Goal: Task Accomplishment & Management: Complete application form

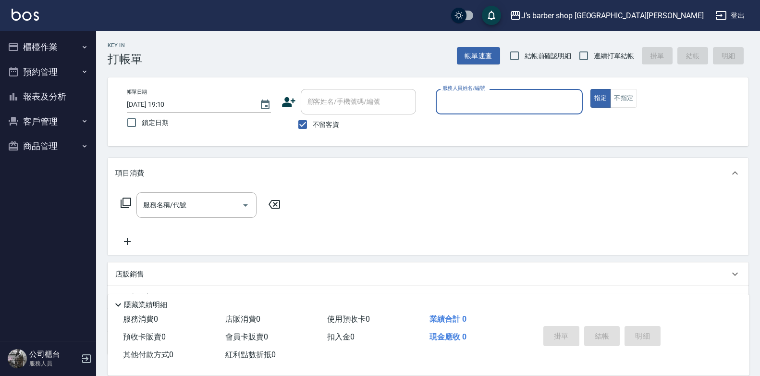
click at [167, 99] on input "[DATE] 19:10" at bounding box center [188, 105] width 123 height 16
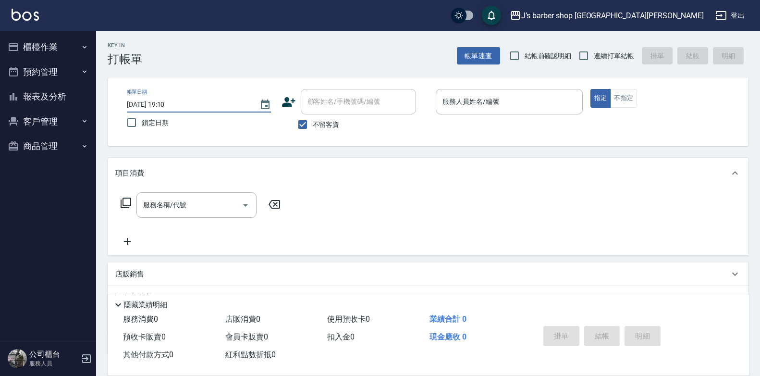
type input "[DATE] 01:10"
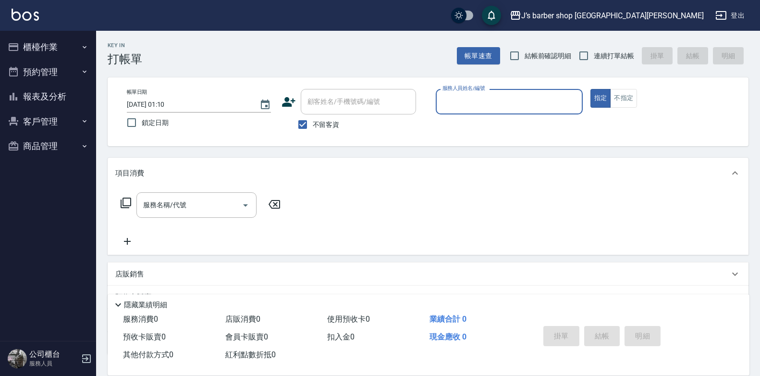
click at [461, 103] on input "服務人員姓名/編號" at bounding box center [509, 101] width 138 height 17
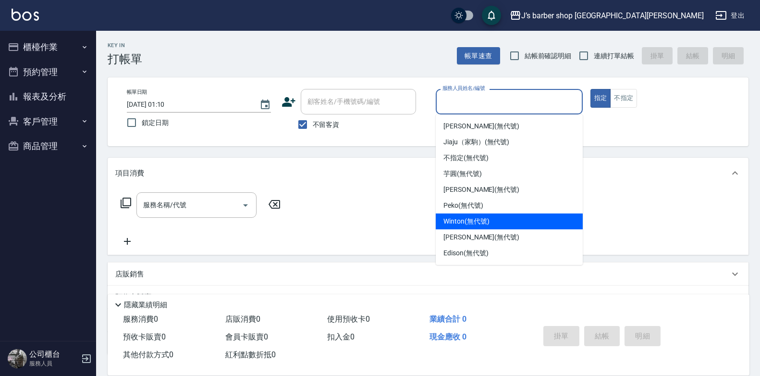
click at [465, 222] on span "Winton (無代號)" at bounding box center [466, 221] width 46 height 10
type input "Winton(無代號)"
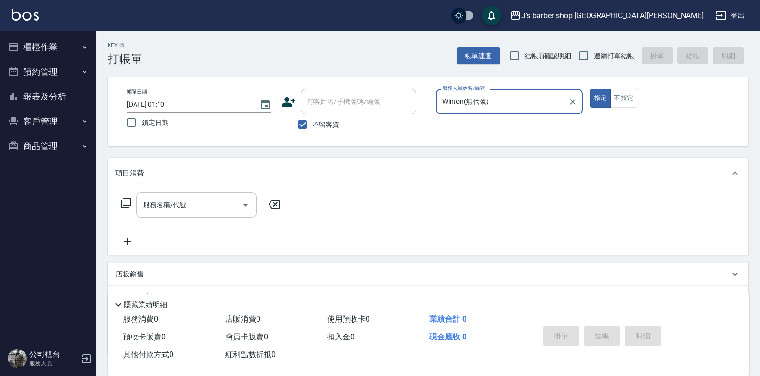
click at [196, 209] on input "服務名稱/代號" at bounding box center [189, 204] width 97 height 17
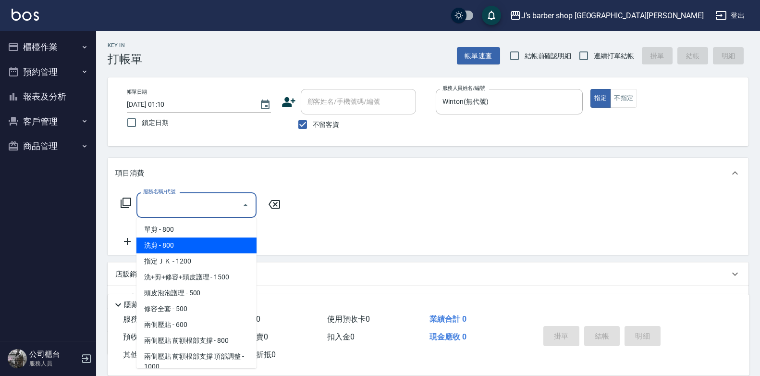
click at [187, 241] on span "洗剪 - 800" at bounding box center [196, 245] width 120 height 16
type input "洗剪(101)"
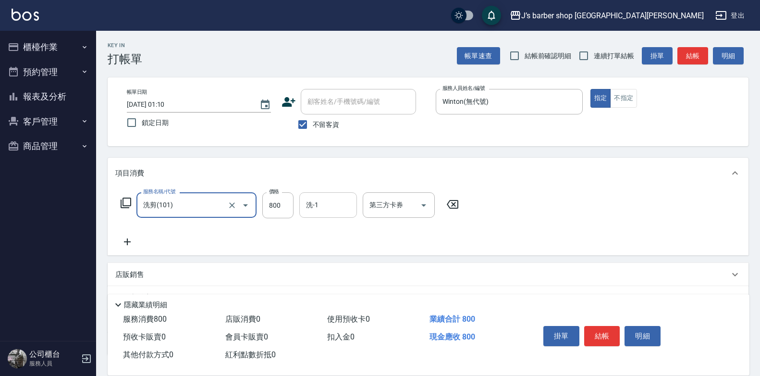
click at [308, 210] on input "洗-1" at bounding box center [327, 204] width 49 height 17
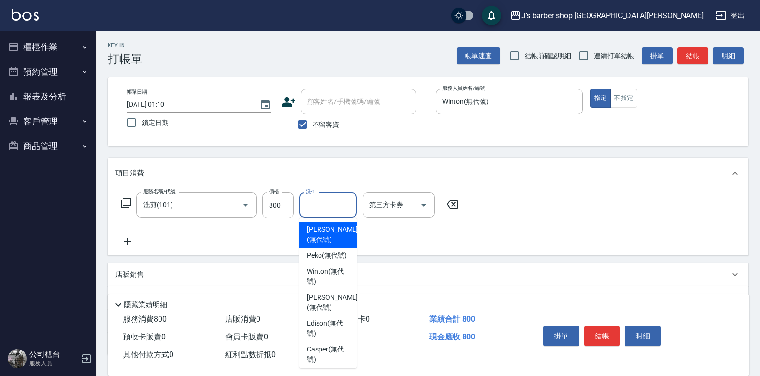
scroll to position [117, 0]
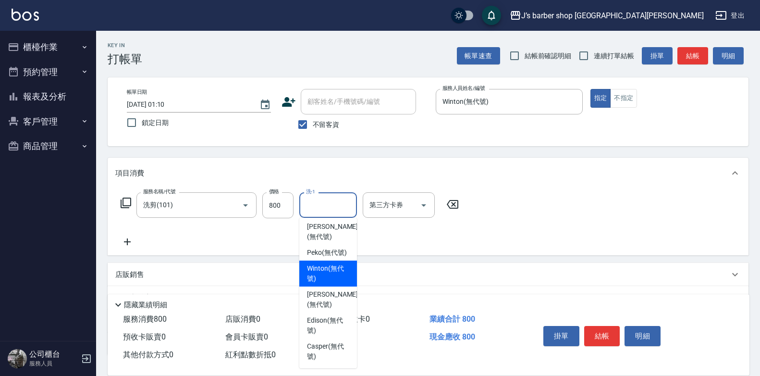
click at [329, 282] on span "Winton (無代號)" at bounding box center [328, 273] width 42 height 20
type input "Winton(無代號)"
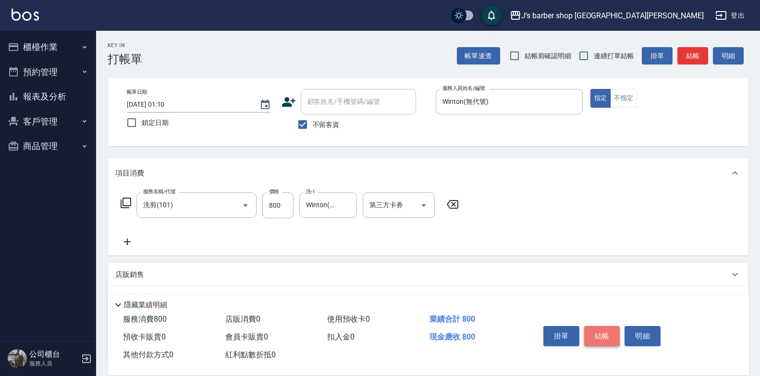
click at [603, 337] on button "結帳" at bounding box center [602, 336] width 36 height 20
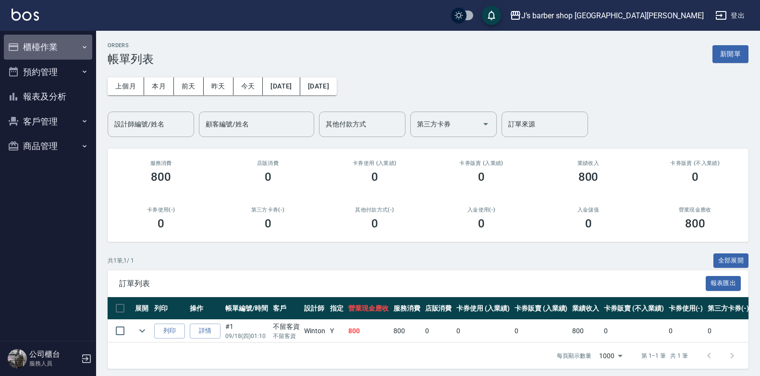
click at [68, 41] on button "櫃檯作業" at bounding box center [48, 47] width 88 height 25
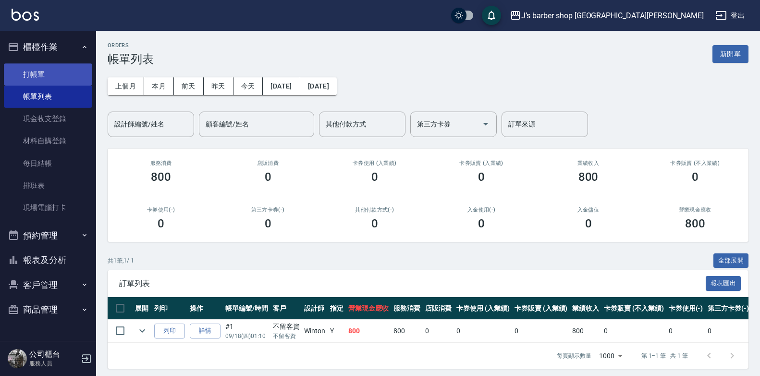
click at [70, 78] on link "打帳單" at bounding box center [48, 74] width 88 height 22
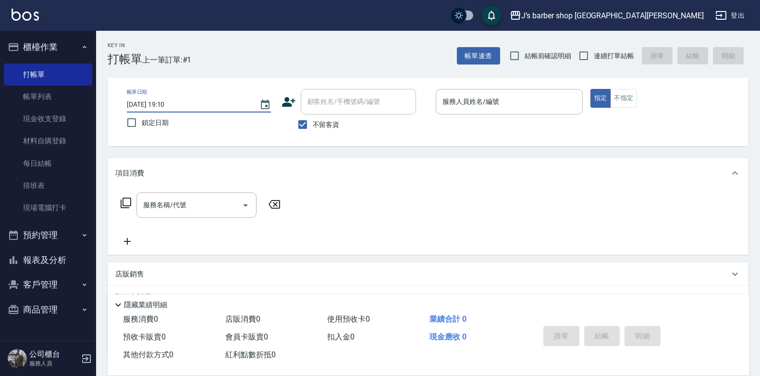
click at [170, 101] on input "[DATE] 19:10" at bounding box center [188, 105] width 123 height 16
type input "[DATE] 02:10"
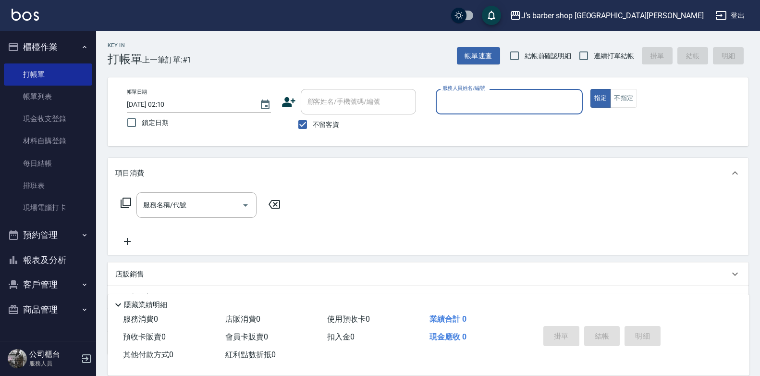
click at [484, 111] on div "服務人員姓名/編號" at bounding box center [509, 101] width 147 height 25
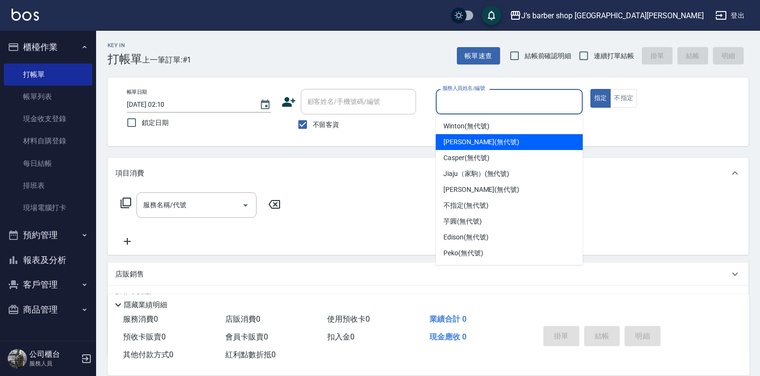
click at [469, 134] on div "[PERSON_NAME] (無代號)" at bounding box center [509, 142] width 147 height 16
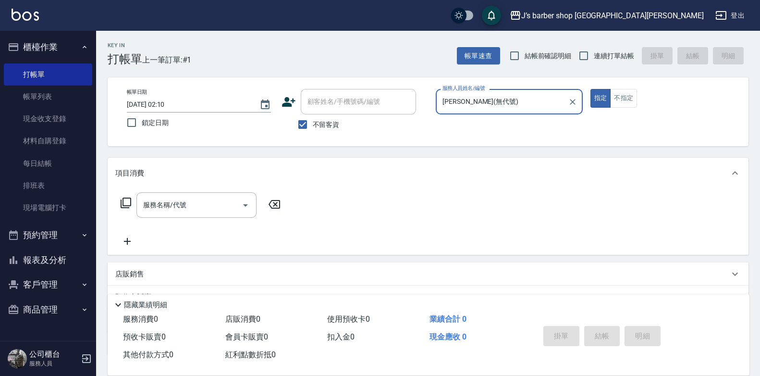
click at [457, 105] on input "[PERSON_NAME](無代號)" at bounding box center [502, 101] width 124 height 17
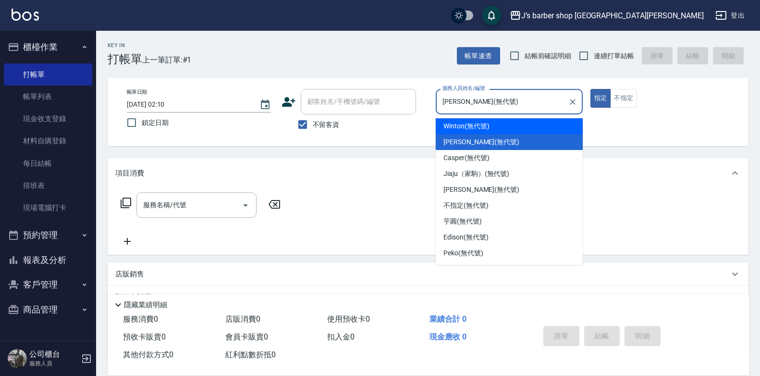
click at [449, 130] on span "Winton (無代號)" at bounding box center [466, 126] width 46 height 10
type input "Winton(無代號)"
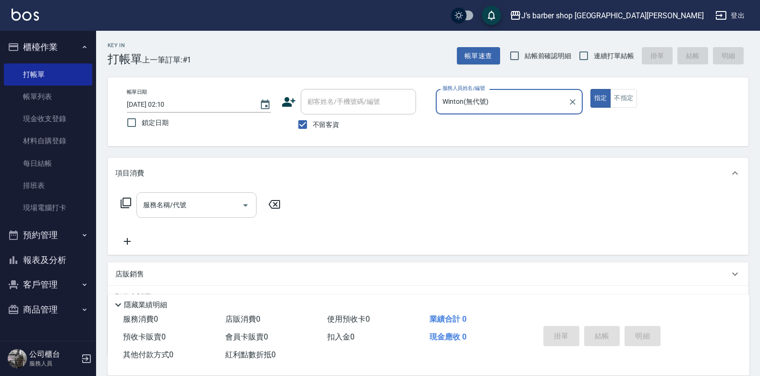
click at [226, 201] on input "服務名稱/代號" at bounding box center [189, 204] width 97 height 17
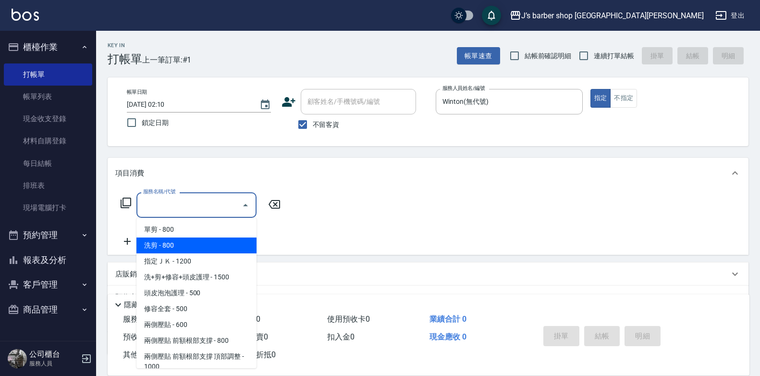
click at [211, 238] on span "洗剪 - 800" at bounding box center [196, 245] width 120 height 16
type input "洗剪(101)"
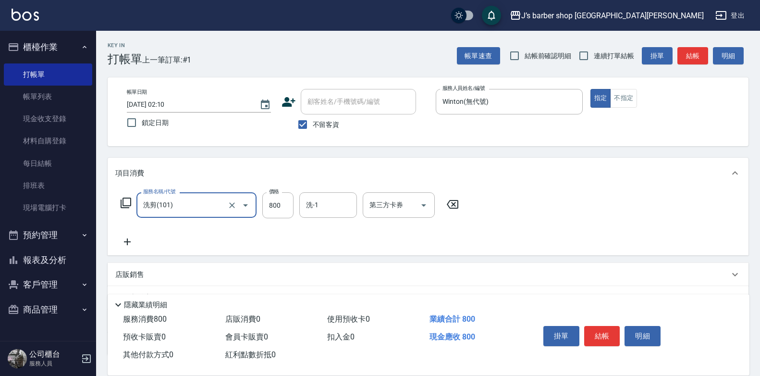
click at [307, 203] on input "洗-1" at bounding box center [327, 204] width 49 height 17
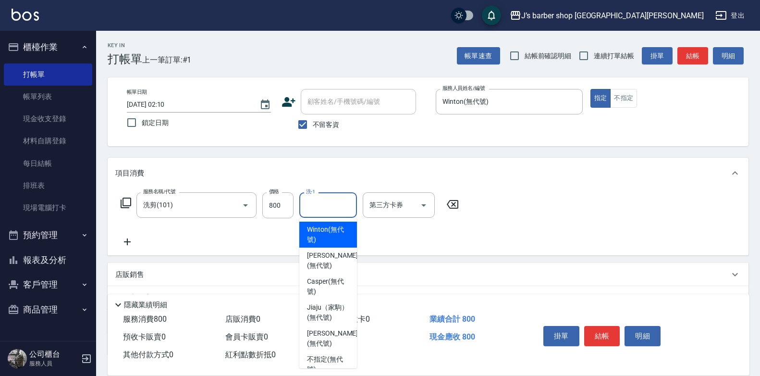
click at [340, 231] on span "Winton (無代號)" at bounding box center [328, 234] width 42 height 20
type input "Winton(無代號)"
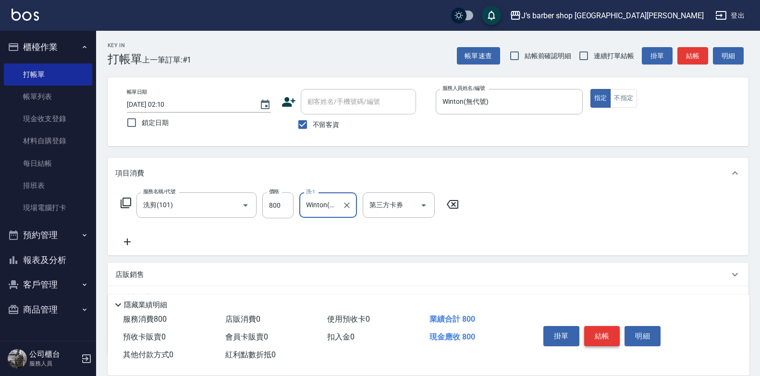
click at [590, 339] on button "結帳" at bounding box center [602, 336] width 36 height 20
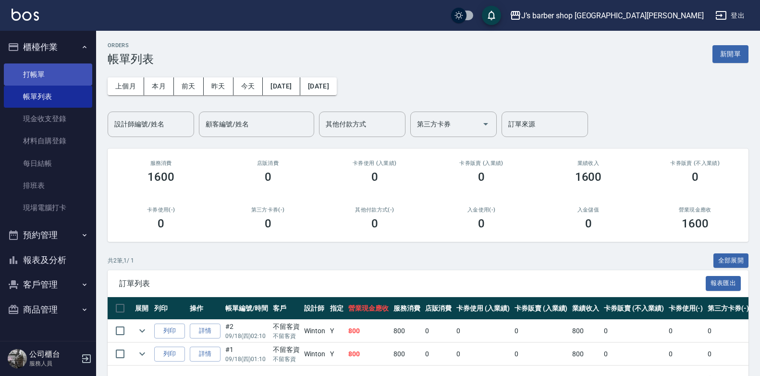
click at [67, 74] on link "打帳單" at bounding box center [48, 74] width 88 height 22
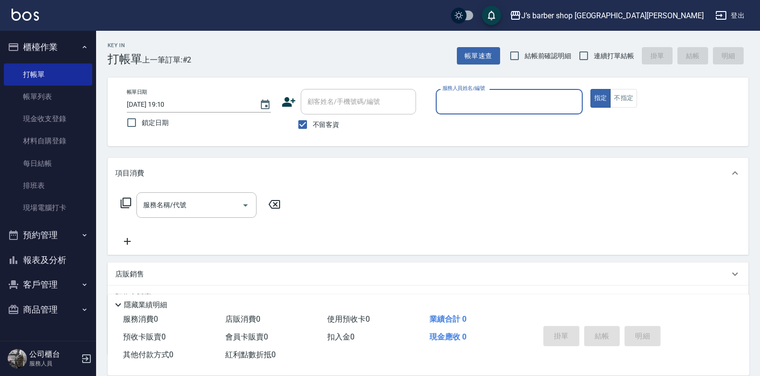
click at [167, 103] on input "[DATE] 19:10" at bounding box center [188, 105] width 123 height 16
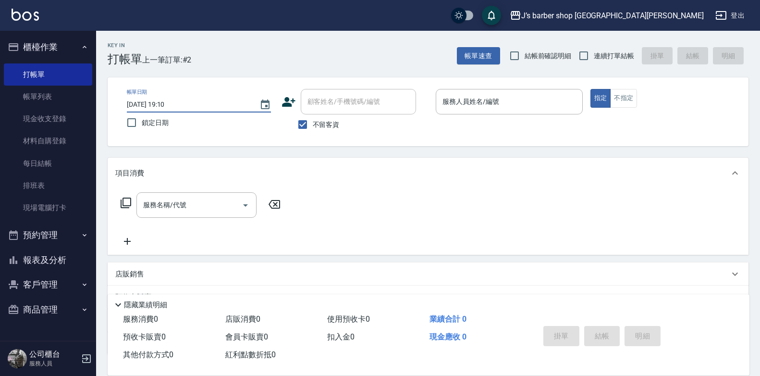
type input "[DATE] 03:10"
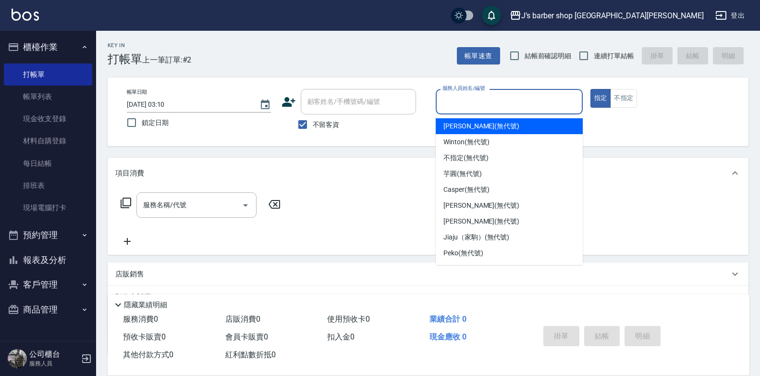
click at [498, 108] on input "服務人員姓名/編號" at bounding box center [509, 101] width 138 height 17
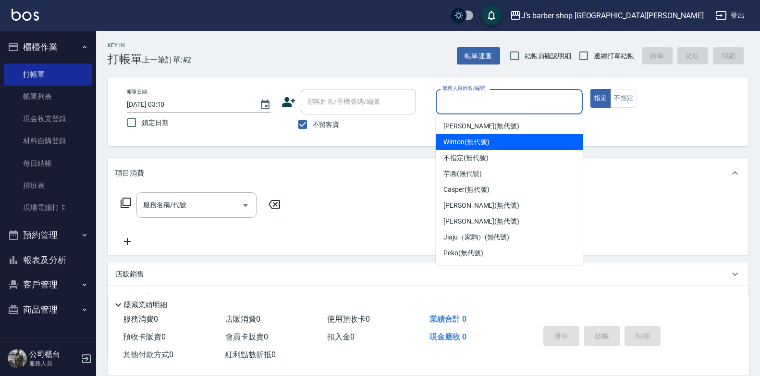
click at [486, 138] on span "Winton (無代號)" at bounding box center [466, 142] width 46 height 10
type input "Winton(無代號)"
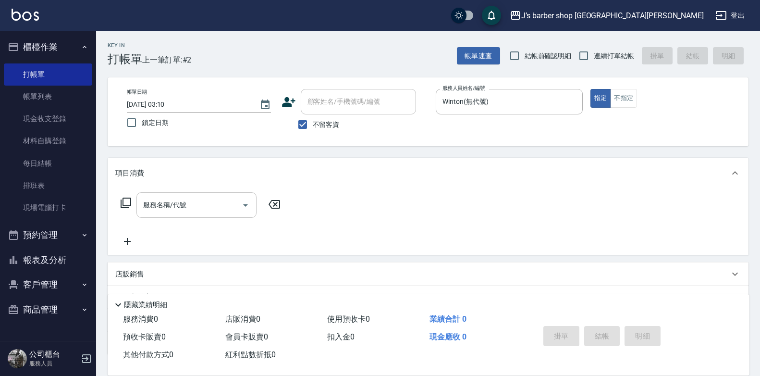
drag, startPoint x: 265, startPoint y: 194, endPoint x: 206, endPoint y: 203, distance: 58.9
click at [258, 196] on div "服務名稱/代號 服務名稱/代號" at bounding box center [200, 204] width 171 height 25
click at [206, 203] on input "服務名稱/代號" at bounding box center [189, 204] width 97 height 17
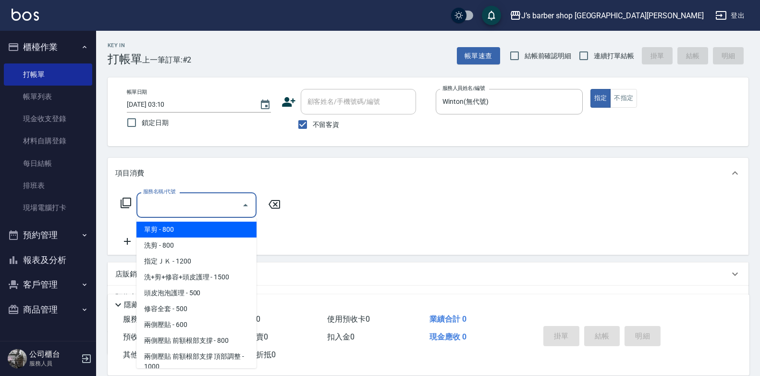
click at [196, 243] on span "洗剪 - 800" at bounding box center [196, 245] width 120 height 16
type input "洗剪(101)"
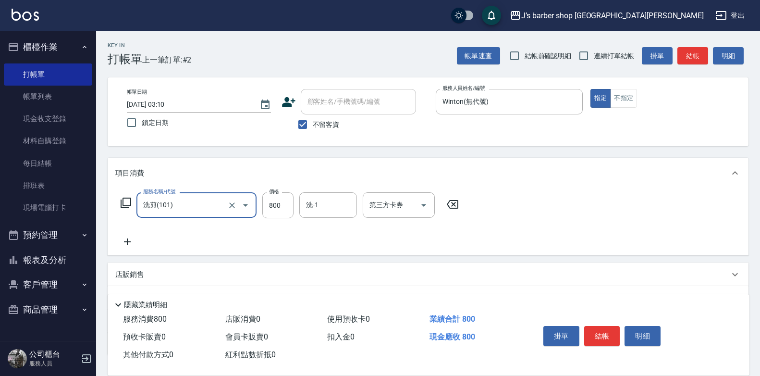
click at [328, 191] on div "服務名稱/代號 洗剪(101) 服務名稱/代號 價格 800 價格 洗-1 洗-1 第三方卡券 第三方卡券" at bounding box center [428, 221] width 641 height 67
click at [326, 195] on div "洗-1" at bounding box center [328, 204] width 58 height 25
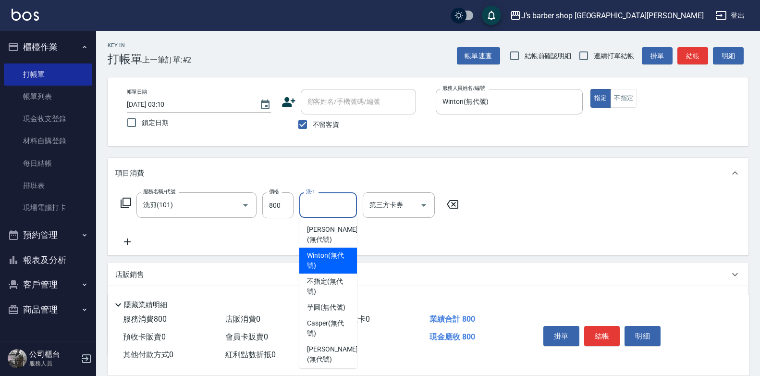
click at [340, 253] on span "Winton (無代號)" at bounding box center [328, 260] width 42 height 20
type input "Winton(無代號)"
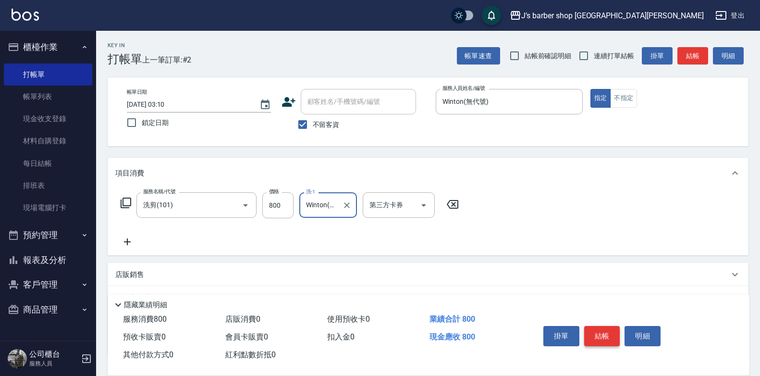
click at [613, 336] on button "結帳" at bounding box center [602, 336] width 36 height 20
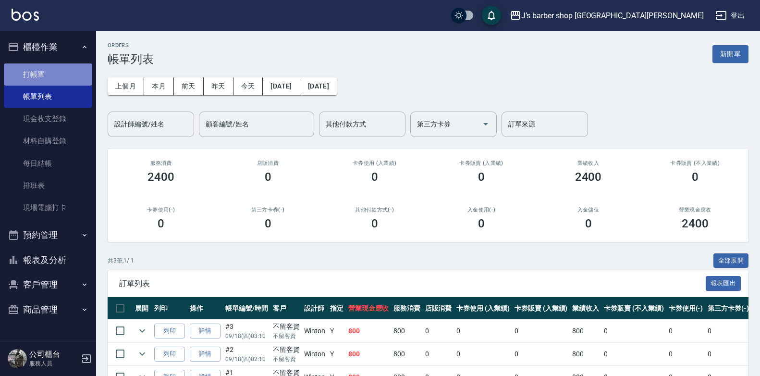
click at [71, 78] on link "打帳單" at bounding box center [48, 74] width 88 height 22
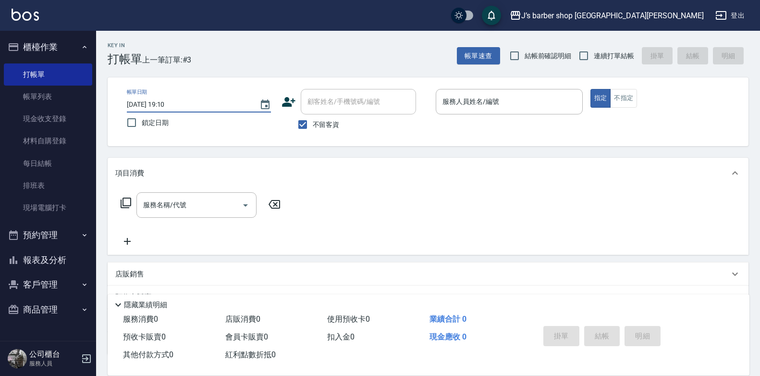
click at [169, 98] on input "[DATE] 19:10" at bounding box center [188, 105] width 123 height 16
type input "[DATE] 04:10"
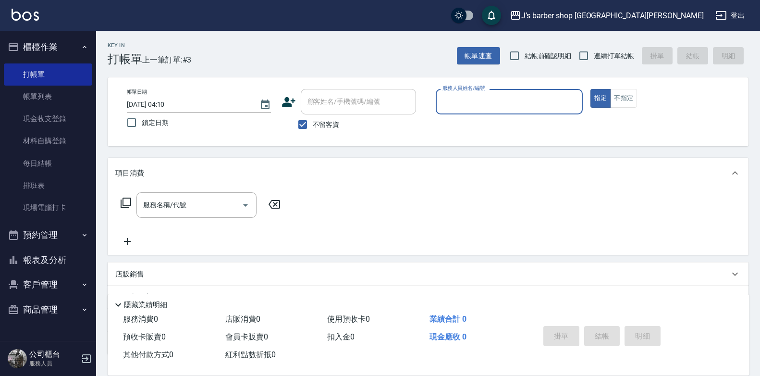
click at [447, 106] on input "服務人員姓名/編號" at bounding box center [509, 101] width 138 height 17
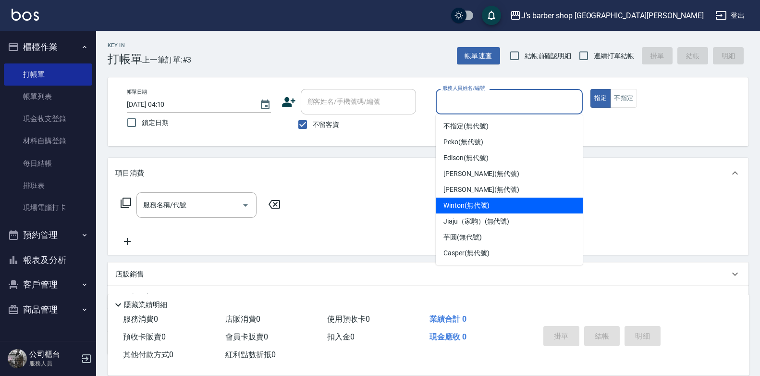
click at [466, 206] on span "Winton (無代號)" at bounding box center [466, 205] width 46 height 10
type input "Winton(無代號)"
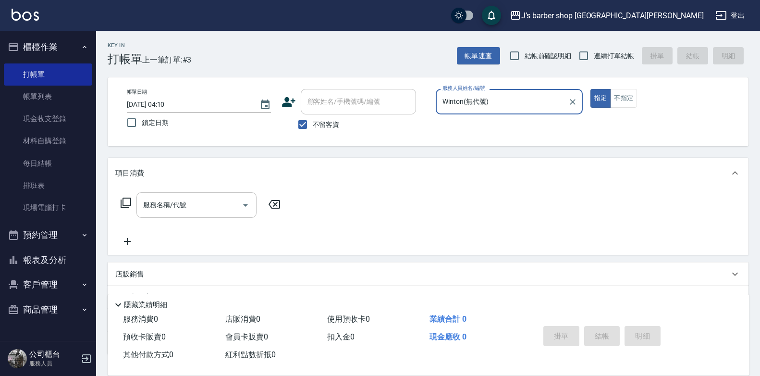
click at [226, 205] on input "服務名稱/代號" at bounding box center [189, 204] width 97 height 17
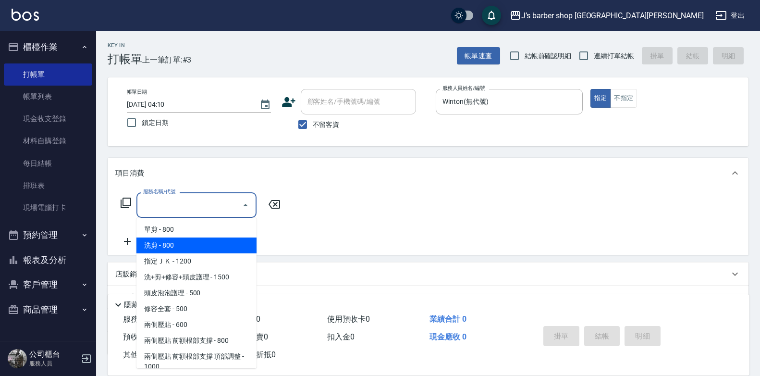
click at [208, 241] on span "洗剪 - 800" at bounding box center [196, 245] width 120 height 16
type input "洗剪(101)"
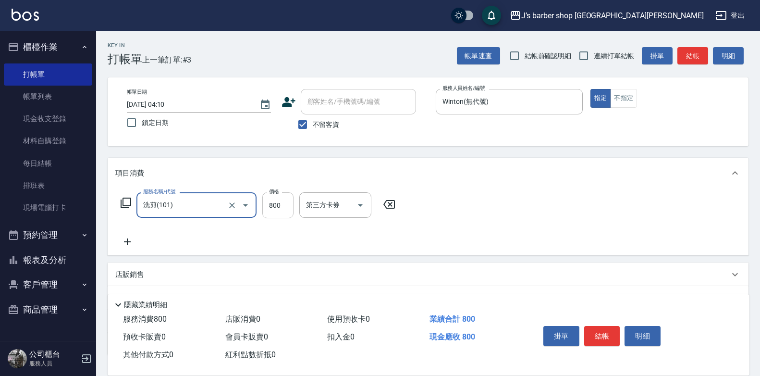
click at [285, 207] on input "800" at bounding box center [277, 205] width 31 height 26
type input "600"
click at [324, 230] on div "服務名稱/代號 洗剪(101) 服務名稱/代號 價格 600 價格 第三方卡券 第三方卡券" at bounding box center [258, 219] width 286 height 55
click at [317, 221] on div "服務名稱/代號 洗剪(101) 服務名稱/代號 價格 600 價格 洗-1 洗-1 第三方卡券 第三方卡券" at bounding box center [289, 219] width 349 height 55
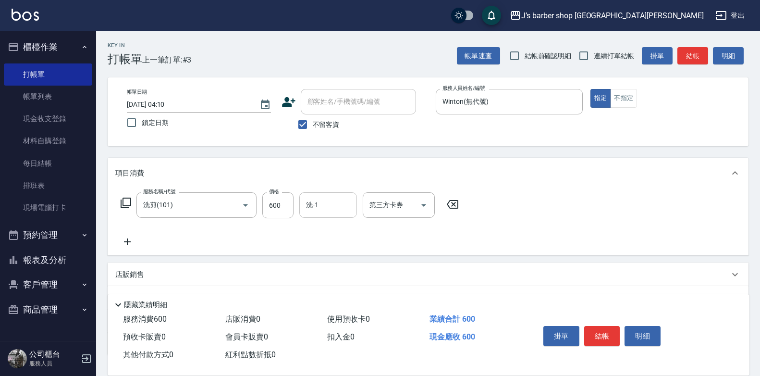
click at [330, 211] on input "洗-1" at bounding box center [327, 204] width 49 height 17
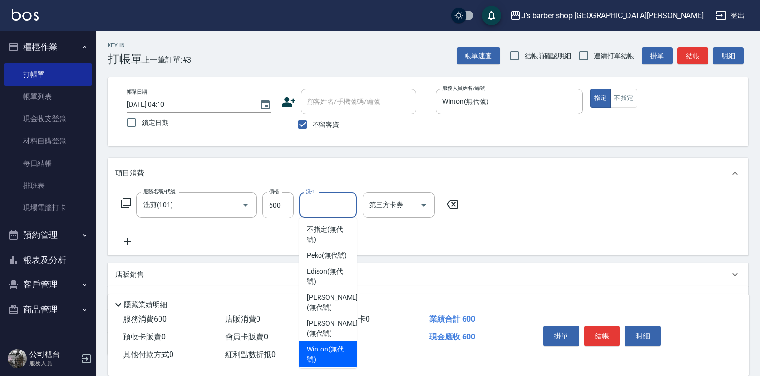
click at [321, 343] on div "Winton (無代號)" at bounding box center [328, 354] width 58 height 26
type input "Winton(無代號)"
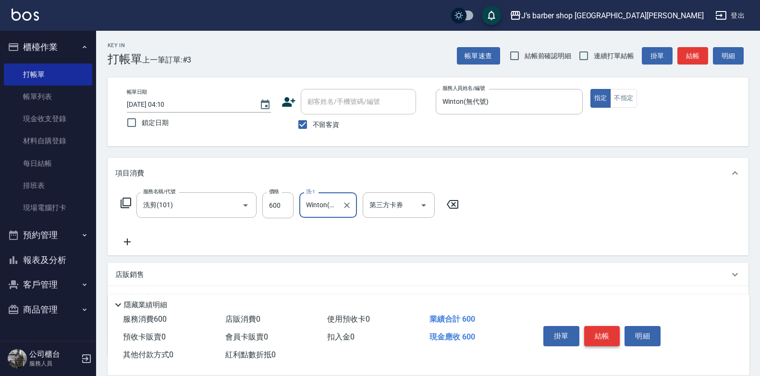
click at [606, 340] on button "結帳" at bounding box center [602, 336] width 36 height 20
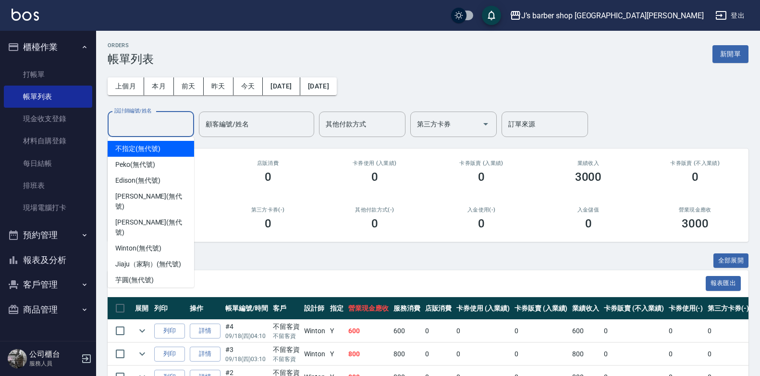
click at [168, 122] on input "設計師編號/姓名" at bounding box center [151, 124] width 78 height 17
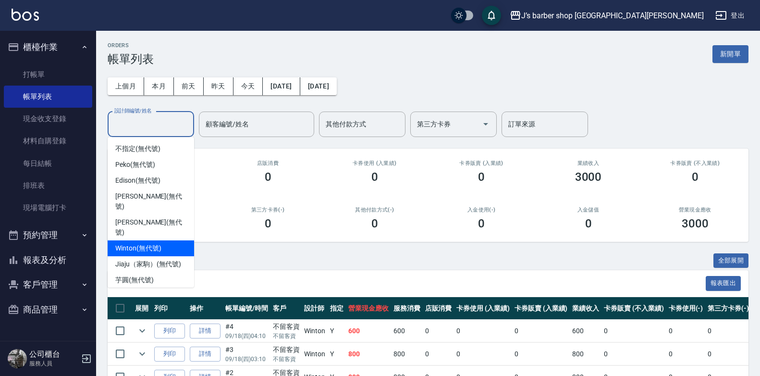
click at [146, 243] on span "Winton (無代號)" at bounding box center [138, 248] width 46 height 10
type input "Winton(無代號)"
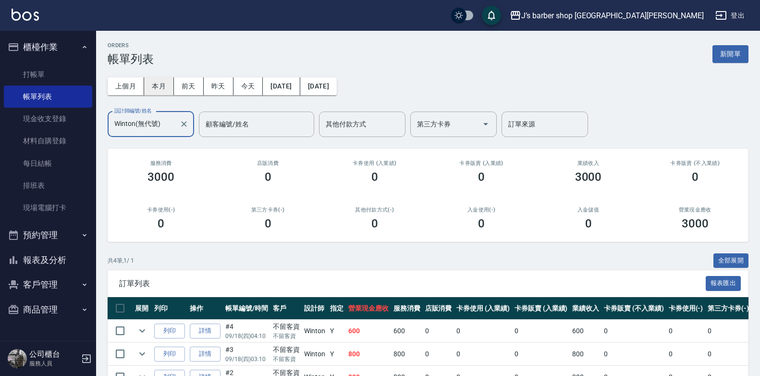
click at [152, 92] on button "本月" at bounding box center [159, 86] width 30 height 18
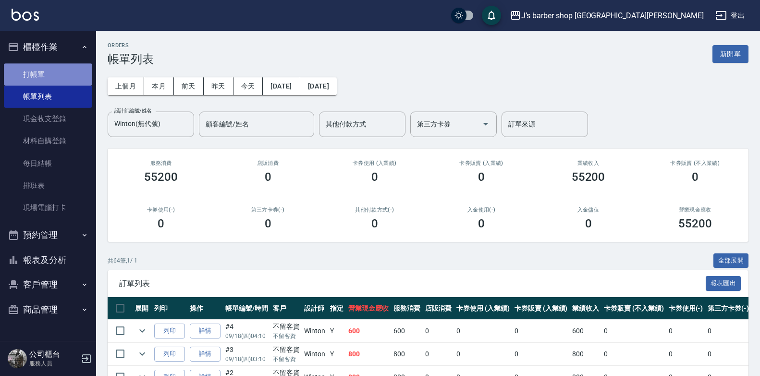
click at [64, 69] on link "打帳單" at bounding box center [48, 74] width 88 height 22
